Goal: Obtain resource: Download file/media

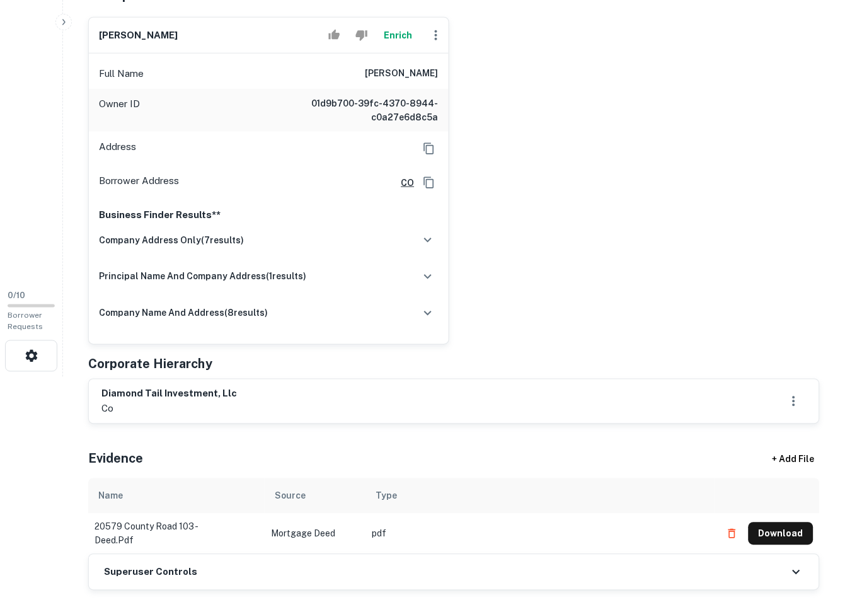
scroll to position [252, 0]
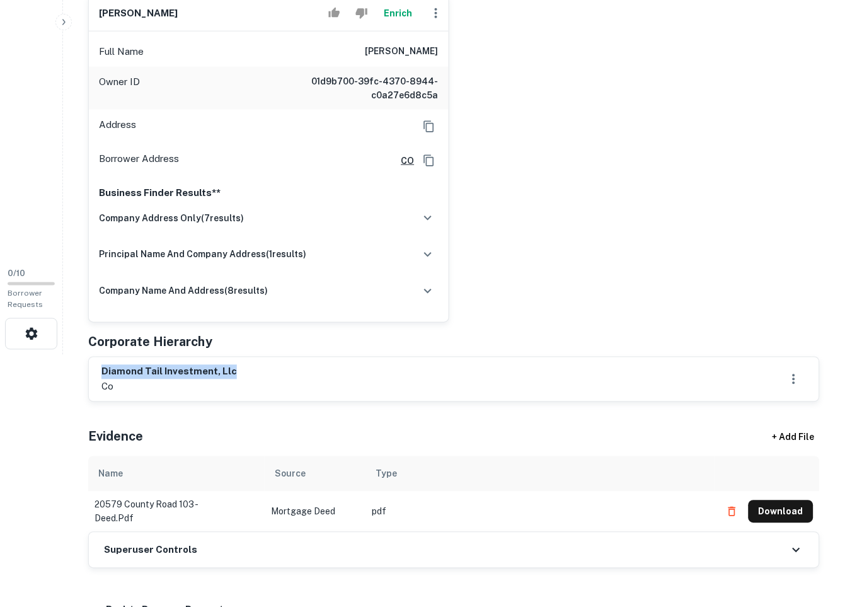
drag, startPoint x: 239, startPoint y: 375, endPoint x: 101, endPoint y: 375, distance: 138.1
click at [98, 375] on div "diamond tail investment, llc co" at bounding box center [454, 379] width 731 height 44
click at [782, 504] on button "Download" at bounding box center [781, 512] width 65 height 23
click at [775, 513] on button "Download" at bounding box center [781, 512] width 65 height 23
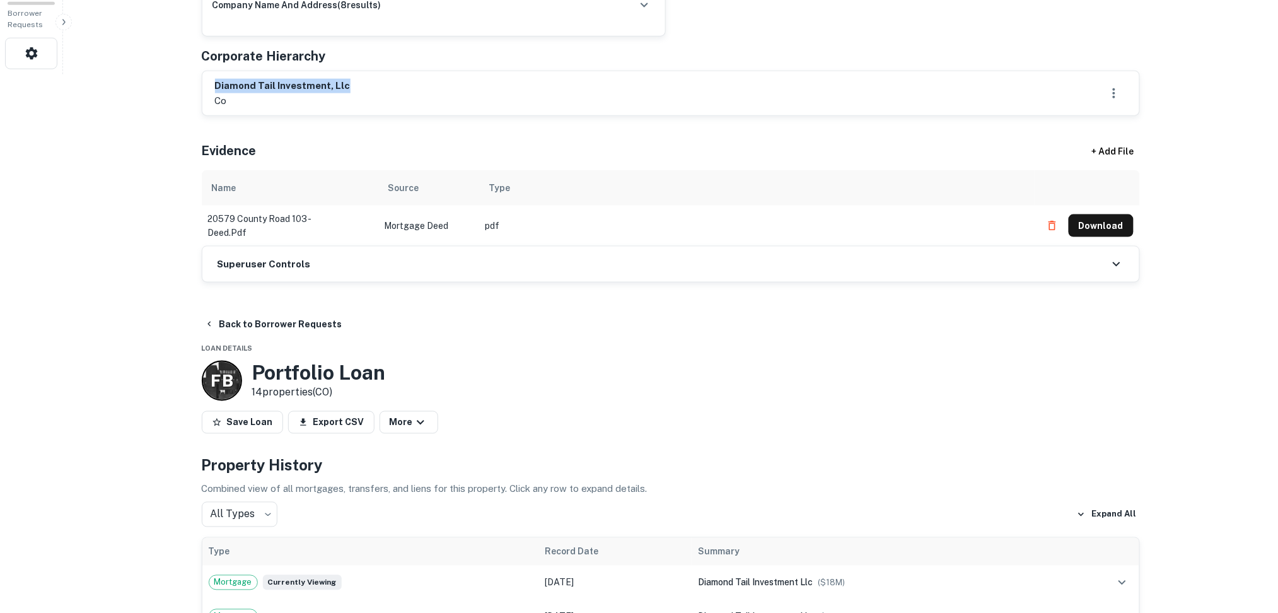
scroll to position [588, 0]
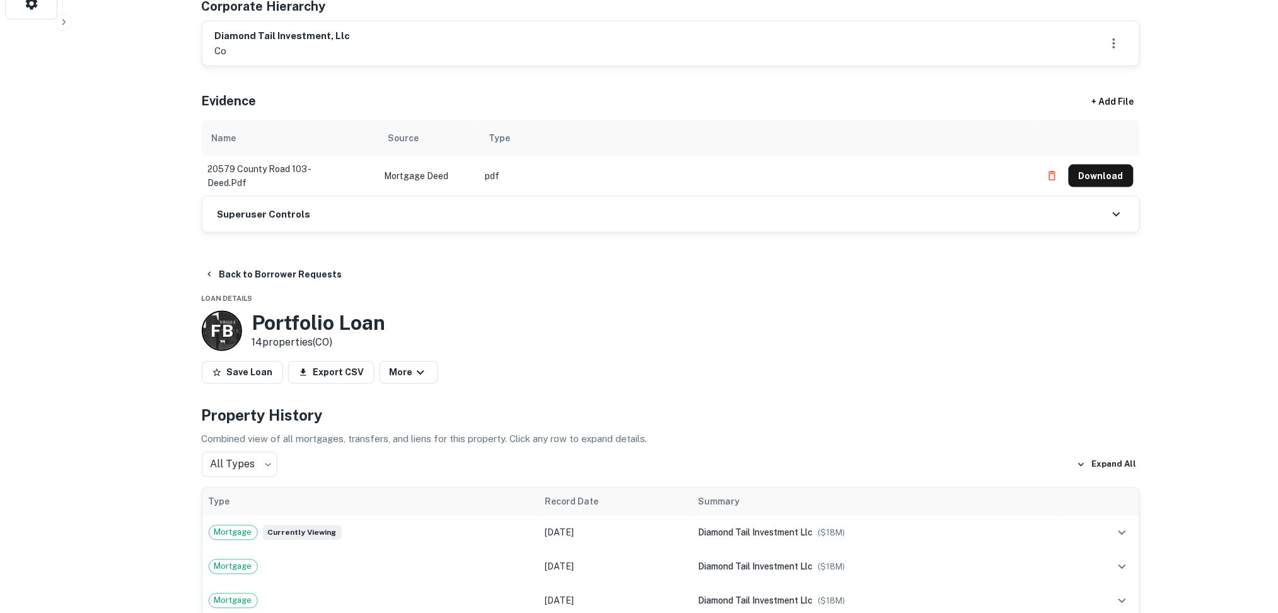
click at [377, 228] on div "Superuser Controls" at bounding box center [670, 214] width 937 height 35
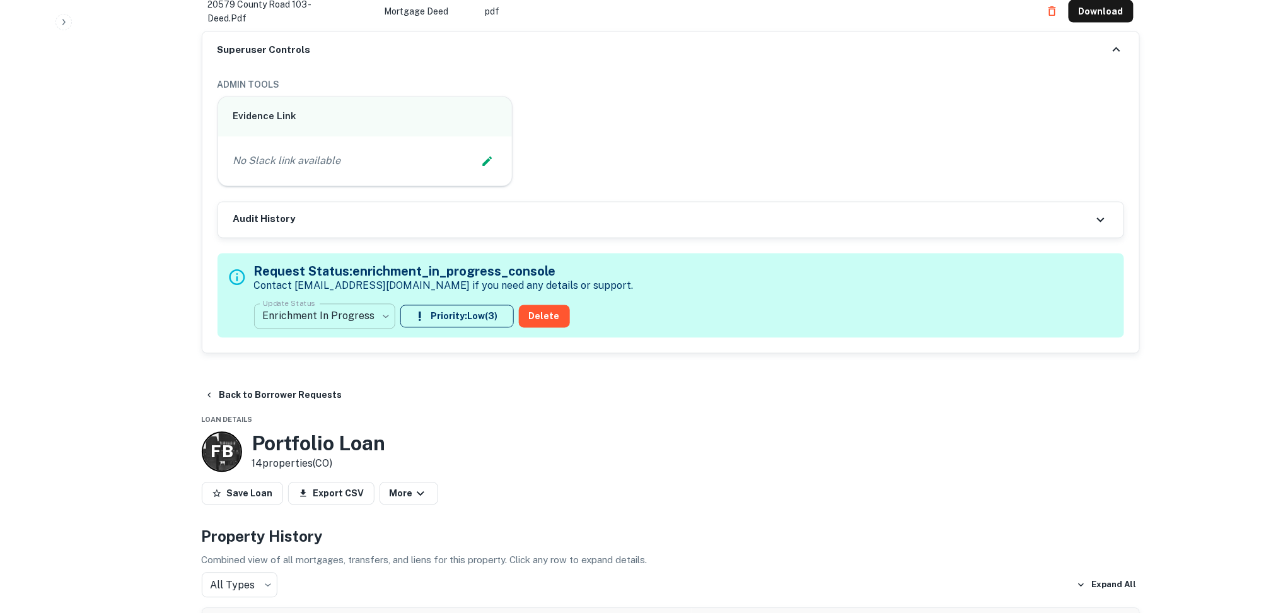
scroll to position [756, 0]
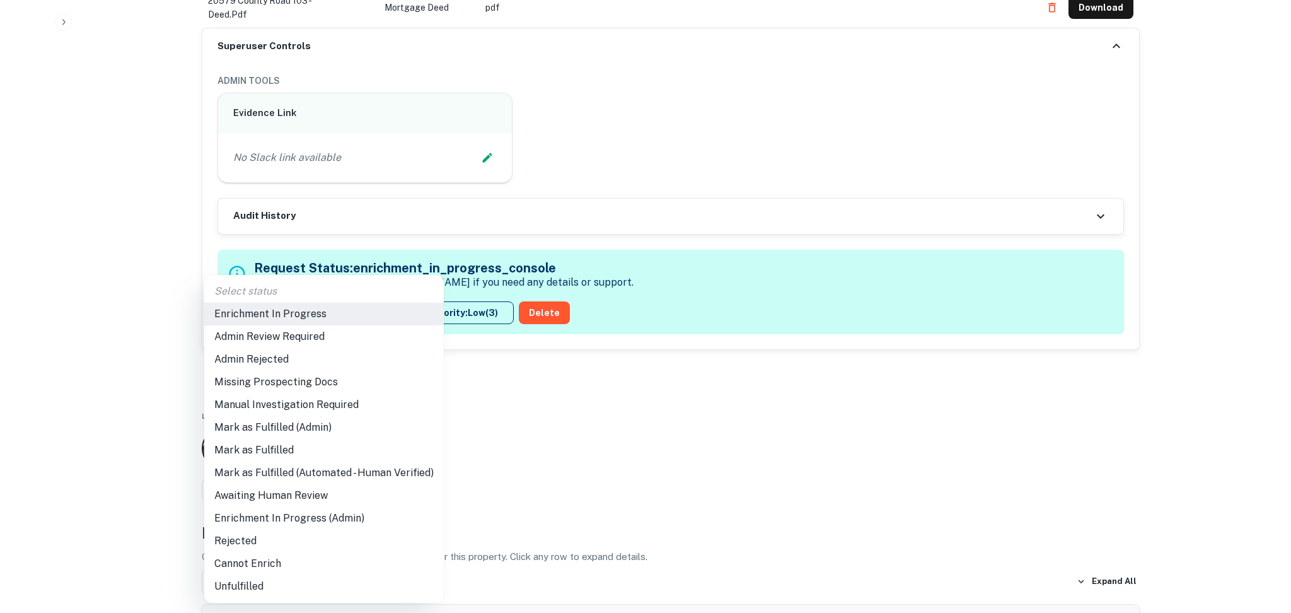
click at [306, 490] on li "Awaiting Human Review" at bounding box center [324, 495] width 240 height 23
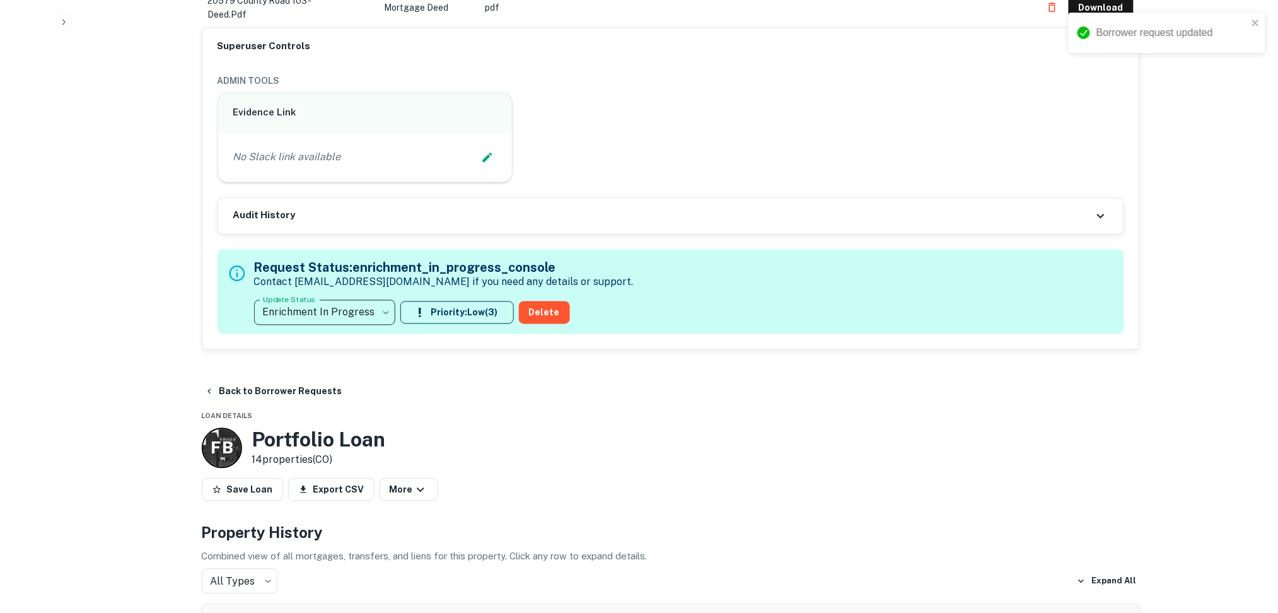
type input "**********"
